Goal: Information Seeking & Learning: Learn about a topic

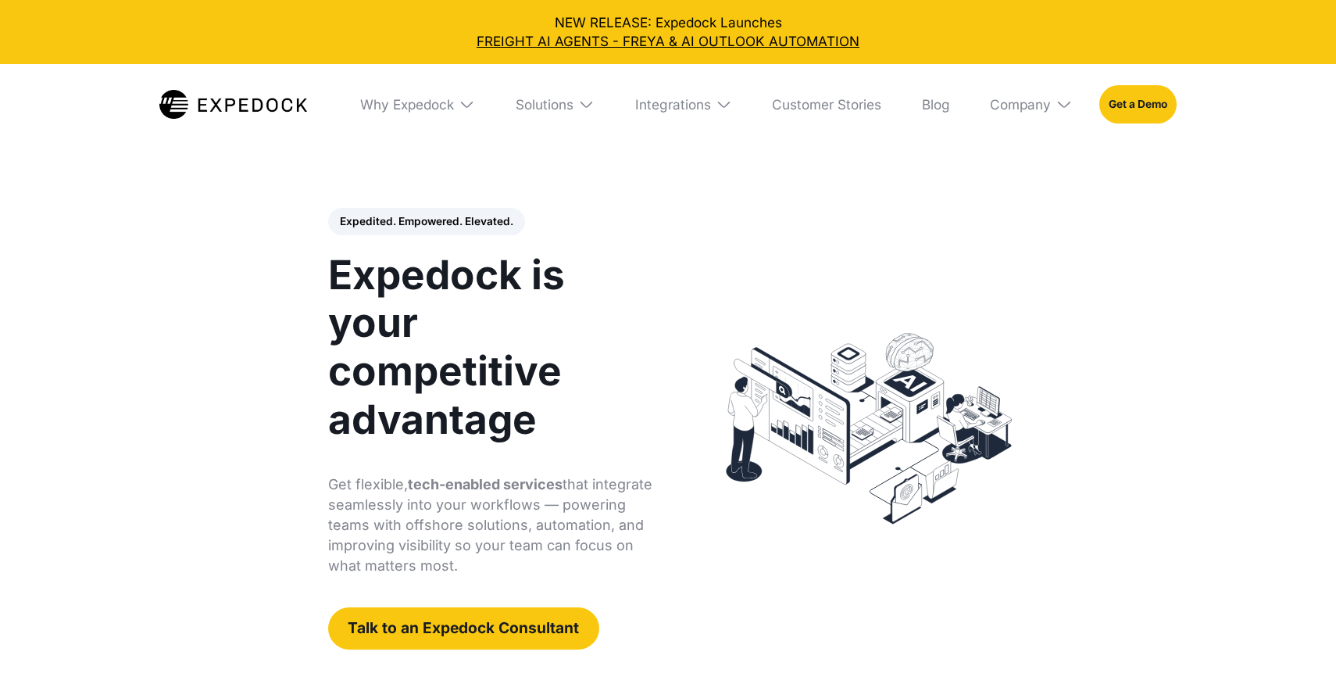
select select
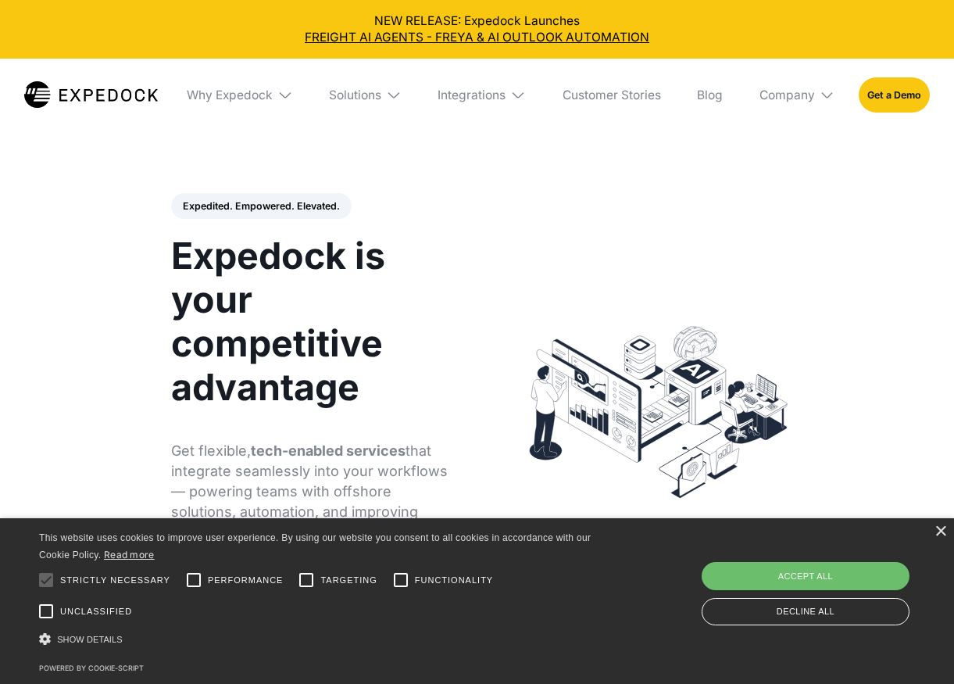
click at [916, 390] on header "Expedited. Empowered. Elevated. Automate Freight Document Extraction at 99.97% …" at bounding box center [477, 412] width 954 height 533
click at [939, 536] on div "×" at bounding box center [940, 532] width 12 height 12
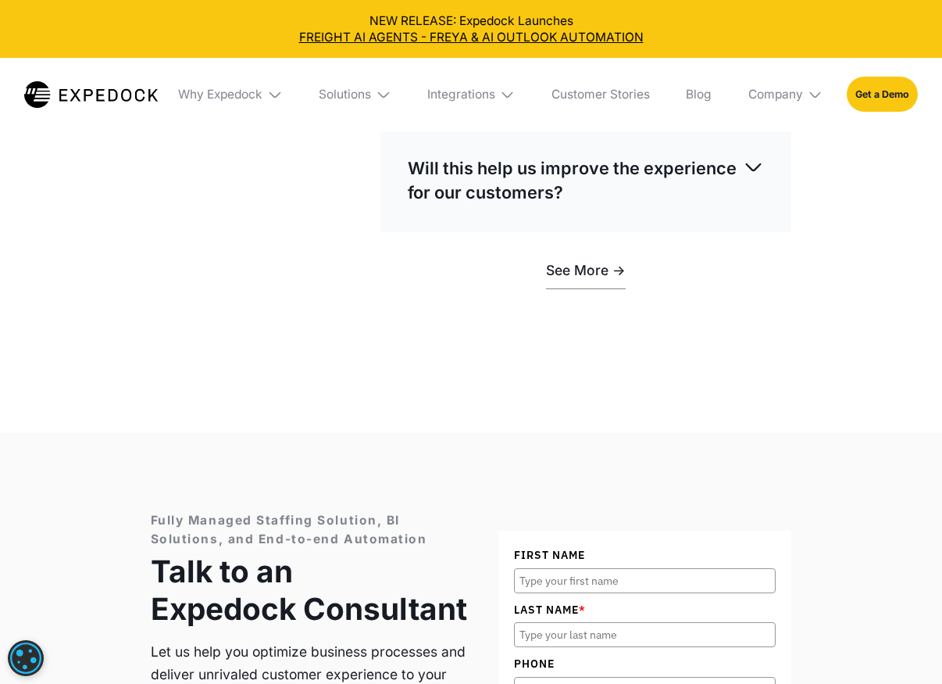
scroll to position [4555, 0]
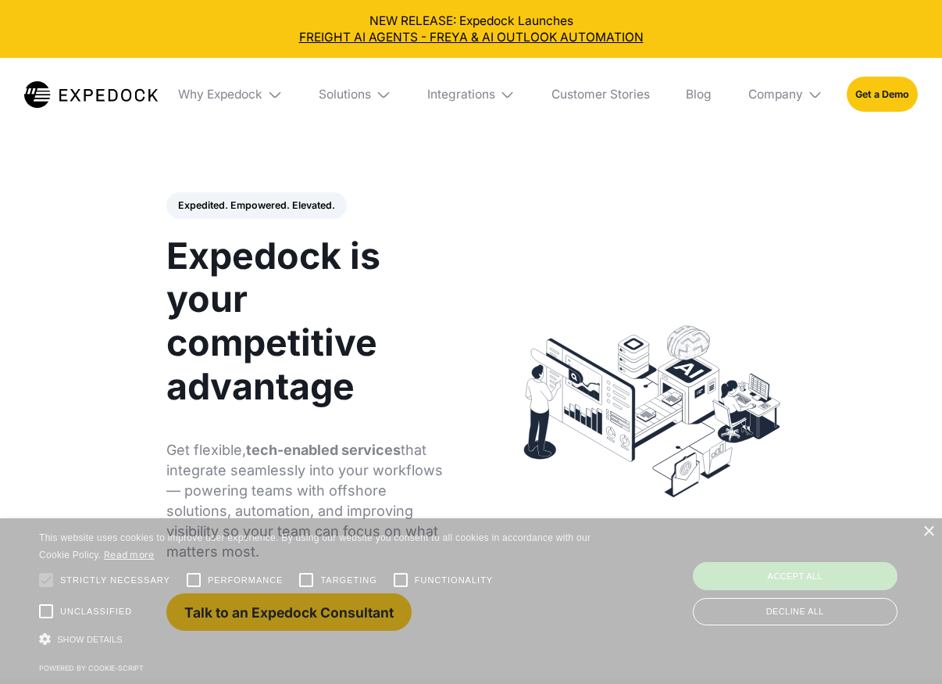
select select
